Goal: Information Seeking & Learning: Check status

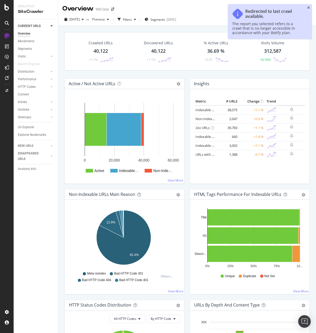
click at [309, 8] on icon "close toast" at bounding box center [309, 7] width 2 height 3
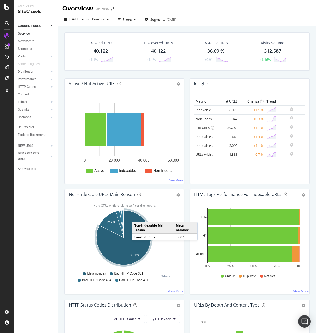
click at [132, 227] on div "Non-Indexable Main Reason Meta noindex Crawled URLs 1,687" at bounding box center [165, 231] width 66 height 19
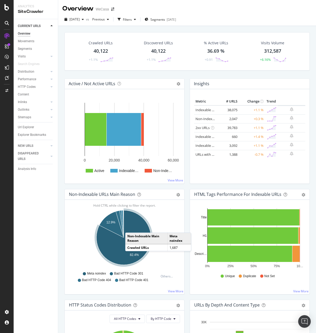
click at [131, 227] on icon "A chart." at bounding box center [124, 237] width 55 height 55
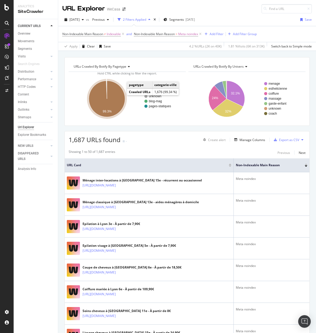
drag, startPoint x: 123, startPoint y: 94, endPoint x: 120, endPoint y: 96, distance: 3.6
click at [120, 96] on icon "A chart." at bounding box center [107, 99] width 36 height 36
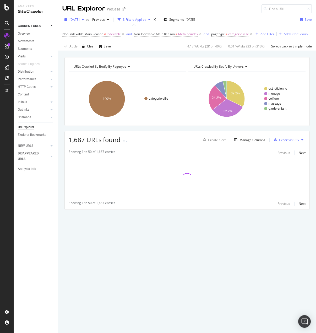
click at [80, 19] on span "[DATE]" at bounding box center [75, 19] width 10 height 4
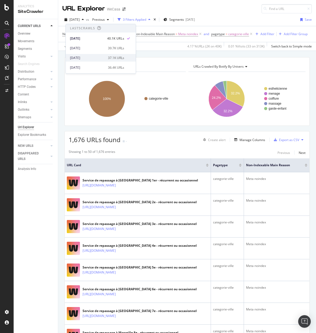
click at [97, 57] on div "[DATE]" at bounding box center [87, 58] width 35 height 5
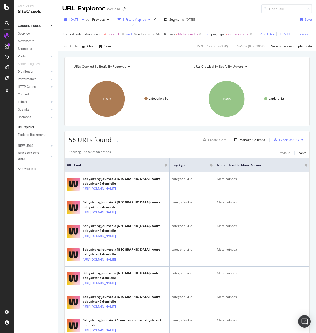
click at [80, 18] on span "[DATE]" at bounding box center [75, 19] width 10 height 4
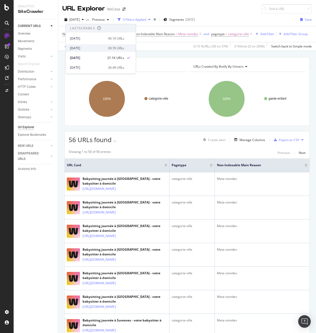
click at [92, 47] on div "[DATE]" at bounding box center [87, 48] width 35 height 5
